Goal: Task Accomplishment & Management: Manage account settings

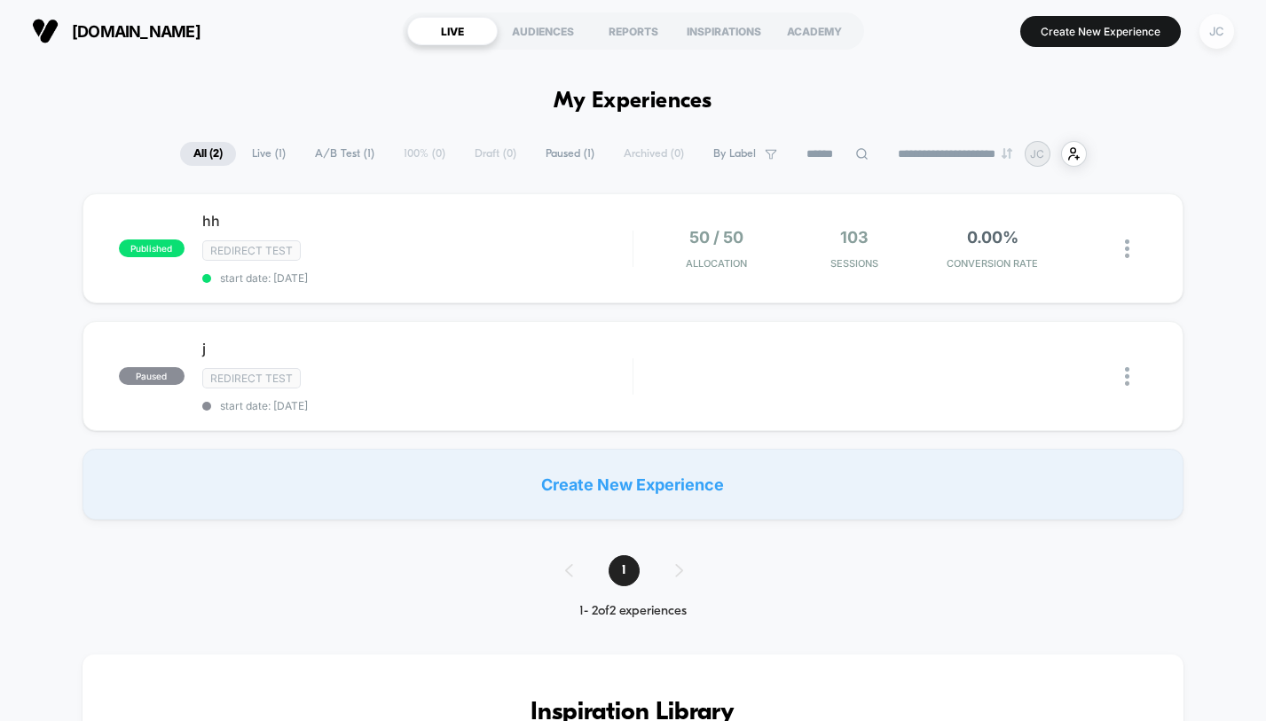
click at [1226, 23] on div "JC" at bounding box center [1217, 31] width 35 height 35
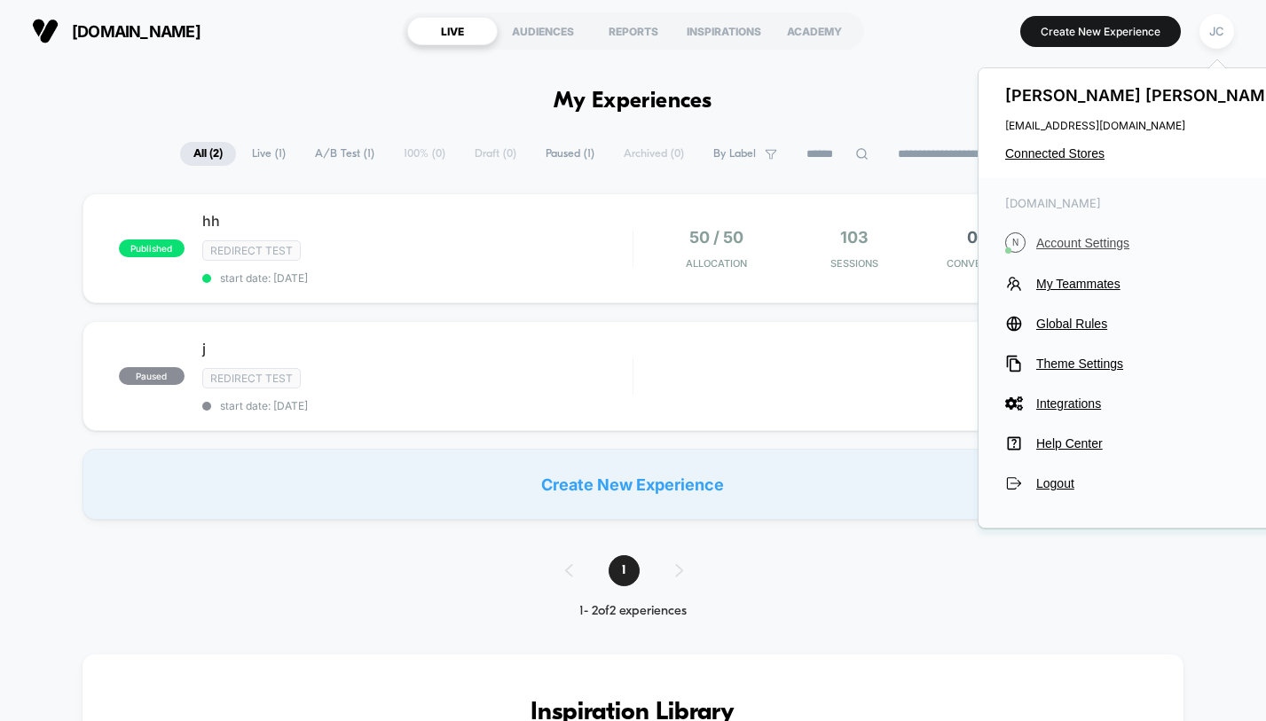
click at [1122, 236] on span "Account Settings" at bounding box center [1160, 243] width 249 height 14
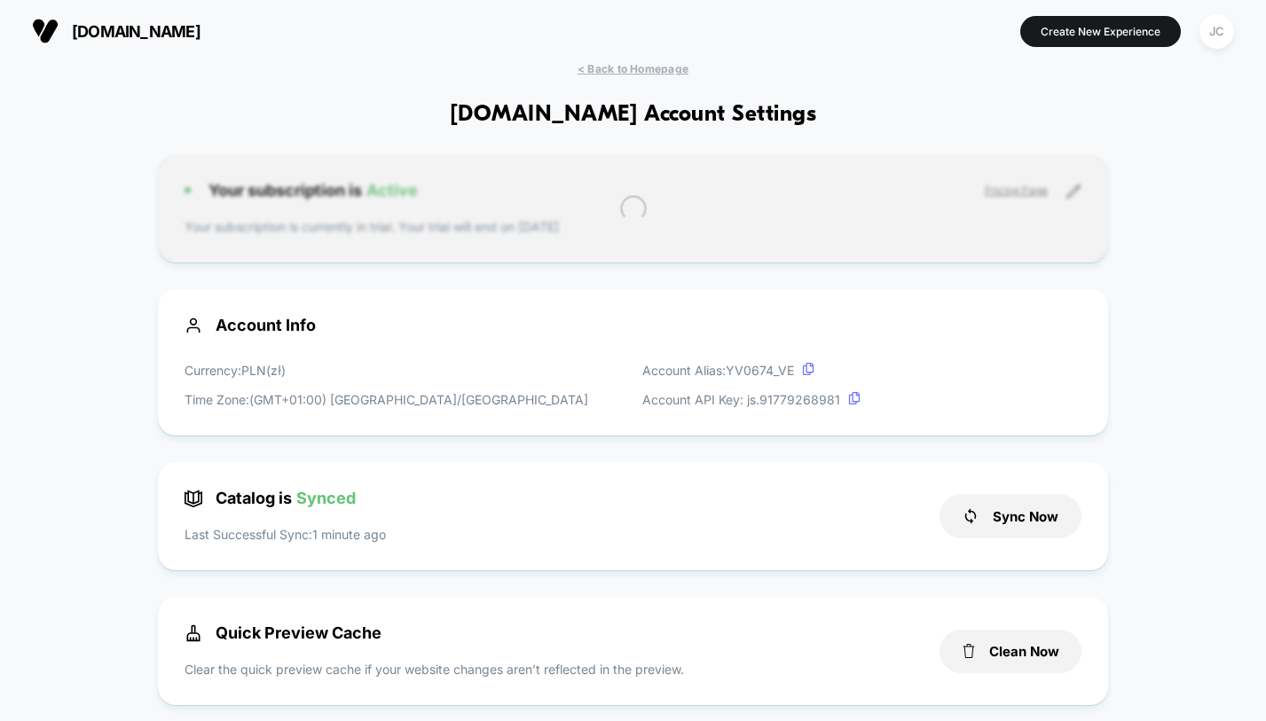
scroll to position [240, 0]
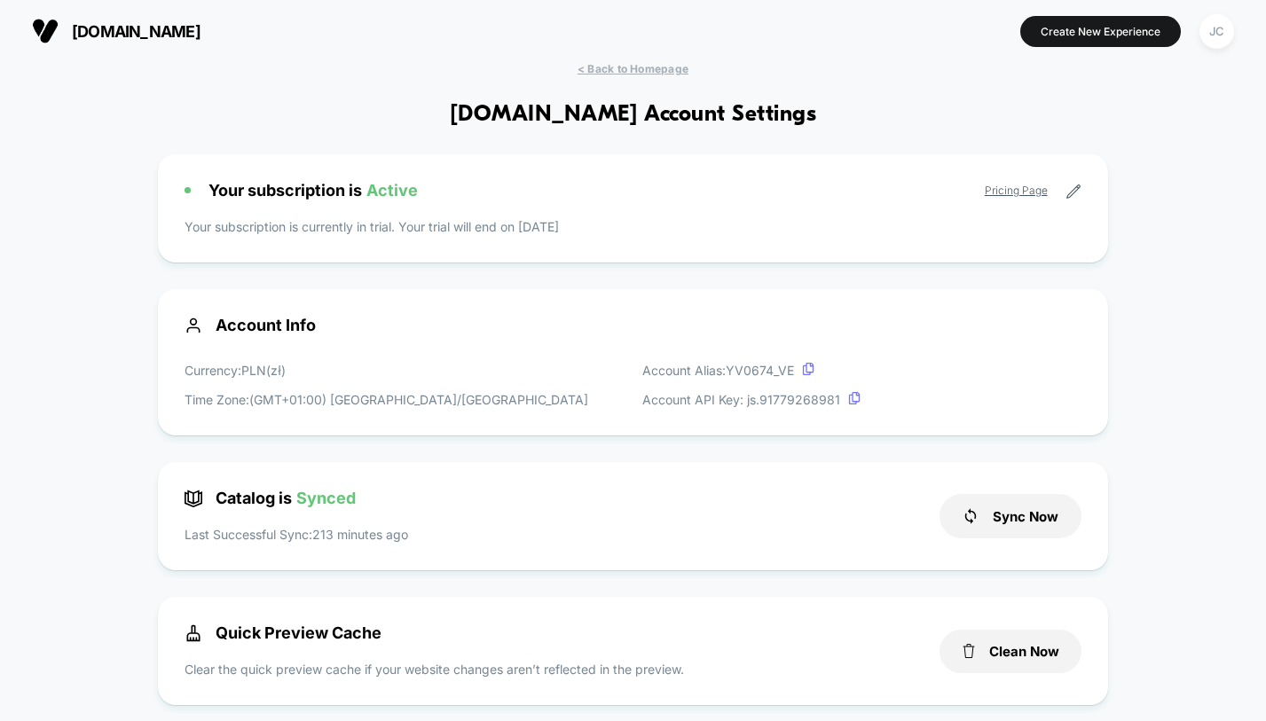
click at [1070, 188] on icon at bounding box center [1074, 192] width 16 height 16
click at [1072, 191] on icon at bounding box center [1072, 191] width 13 height 13
click at [336, 201] on div "Your subscription is Active Pricing Page Your subscription is currently in tria…" at bounding box center [632, 208] width 949 height 108
click at [391, 183] on span "Active" at bounding box center [391, 190] width 51 height 19
click at [386, 194] on span "Active" at bounding box center [391, 190] width 51 height 19
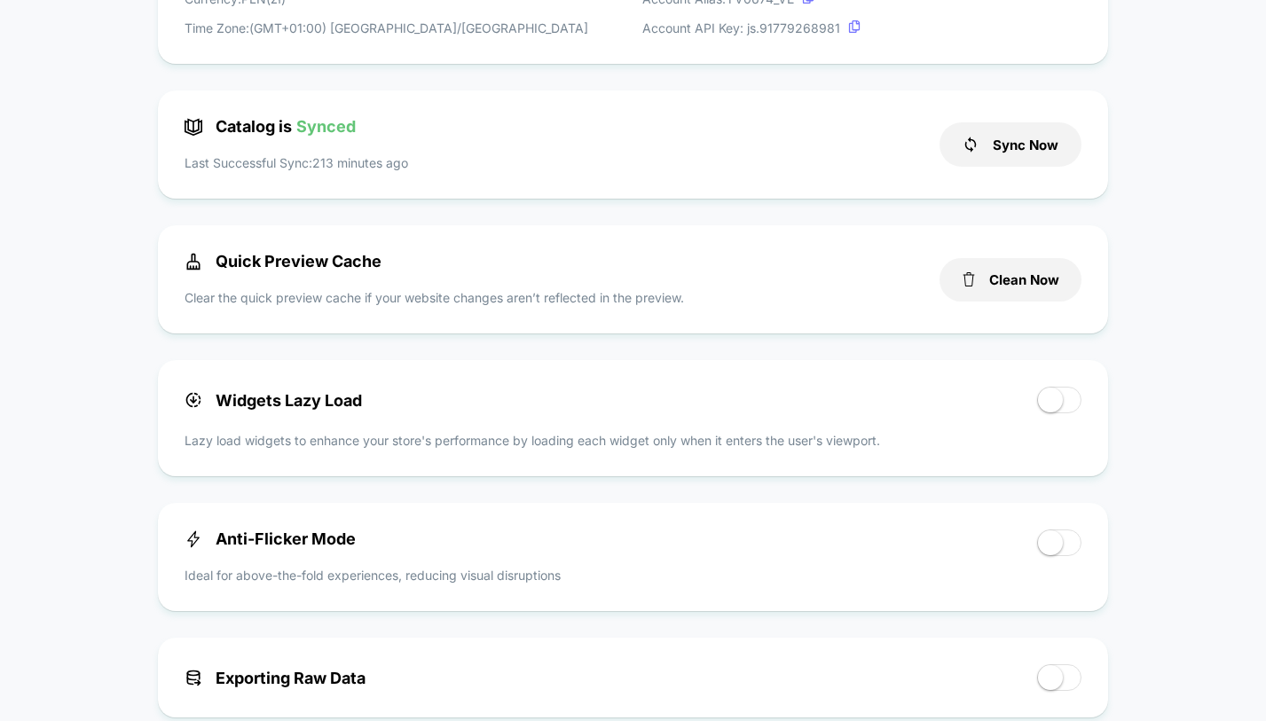
scroll to position [0, 0]
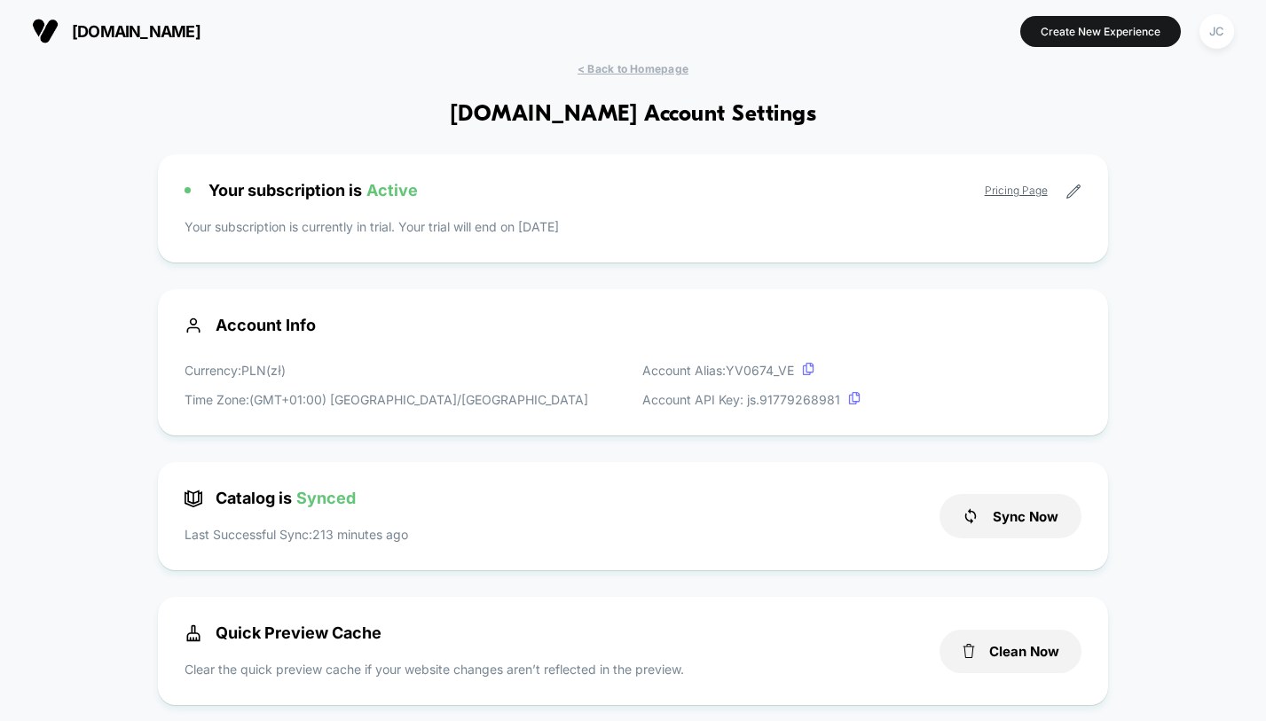
click at [1074, 195] on icon at bounding box center [1074, 192] width 16 height 16
click at [1077, 189] on icon at bounding box center [1072, 191] width 13 height 13
click at [1079, 191] on icon at bounding box center [1074, 192] width 16 height 16
click at [1074, 191] on icon at bounding box center [1074, 192] width 16 height 16
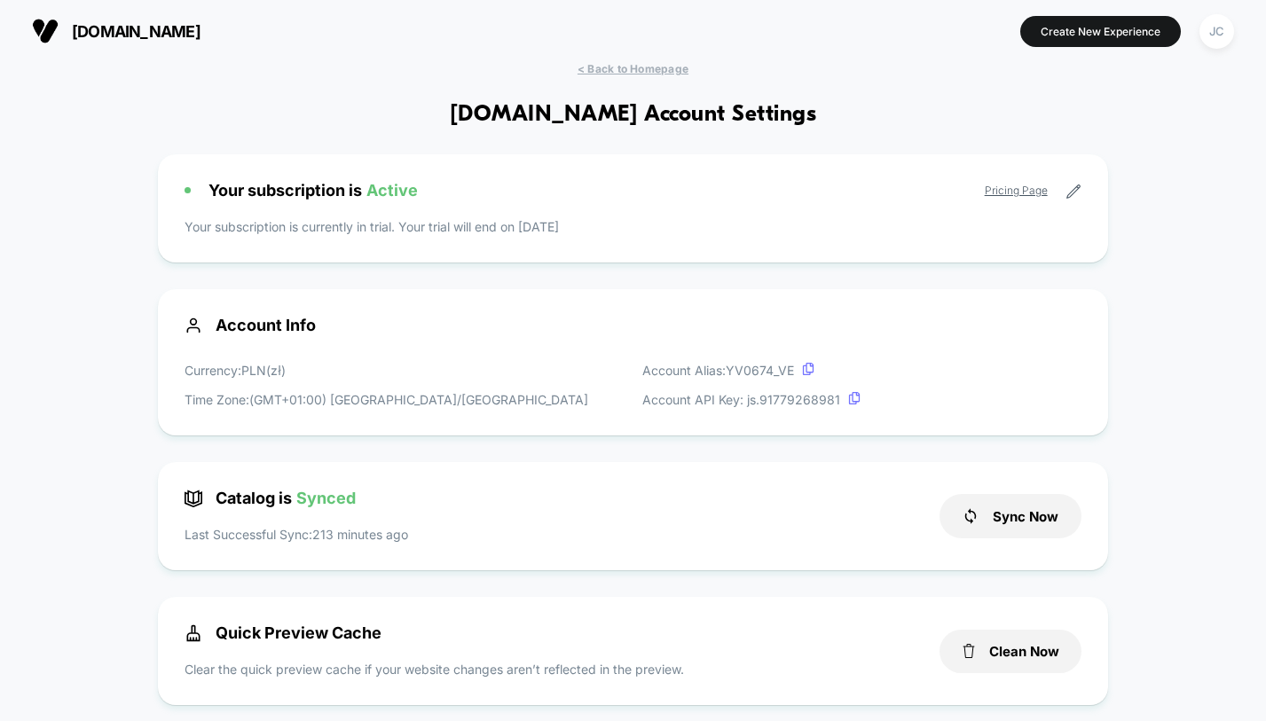
click at [1011, 188] on link "Pricing Page" at bounding box center [1016, 190] width 63 height 13
